Goal: Task Accomplishment & Management: Manage account settings

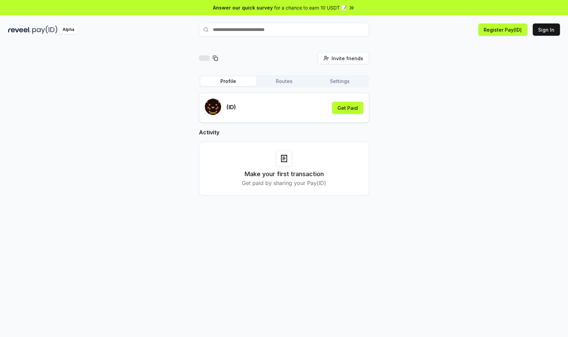
click at [381, 126] on div "Invite friends Invite Profile Routes Settings (ID) Get Paid Activity Make your …" at bounding box center [284, 129] width 552 height 154
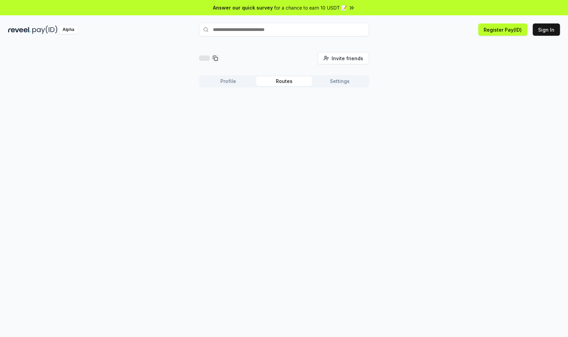
click at [284, 84] on button "Routes" at bounding box center [284, 82] width 56 height 10
click at [235, 82] on button "Profile" at bounding box center [228, 82] width 56 height 10
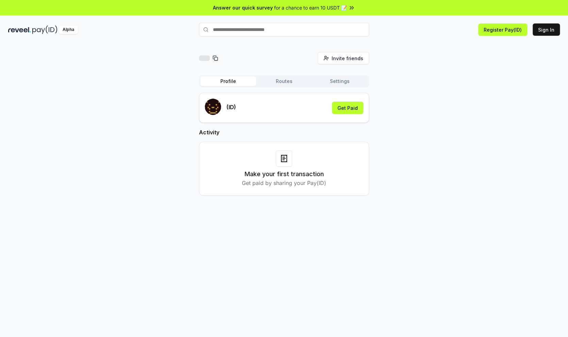
click at [205, 58] on div at bounding box center [204, 57] width 11 height 5
click at [548, 31] on button "Sign In" at bounding box center [546, 29] width 27 height 12
